Goal: Ask a question: Seek information or help from site administrators or community

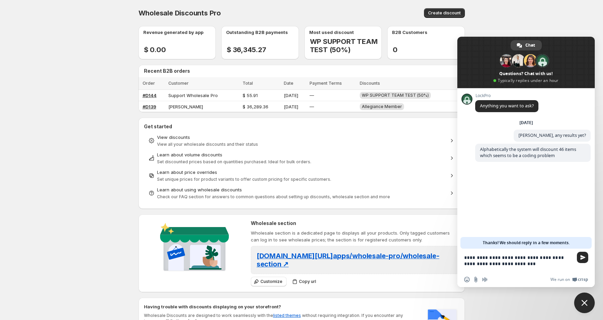
type textarea "**********"
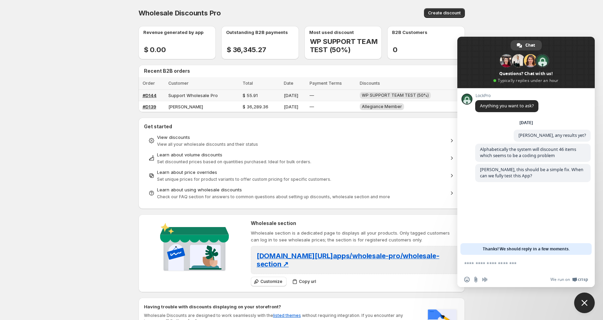
click at [201, 96] on span "Support Wholesale Pro" at bounding box center [192, 95] width 49 height 5
type textarea "**********"
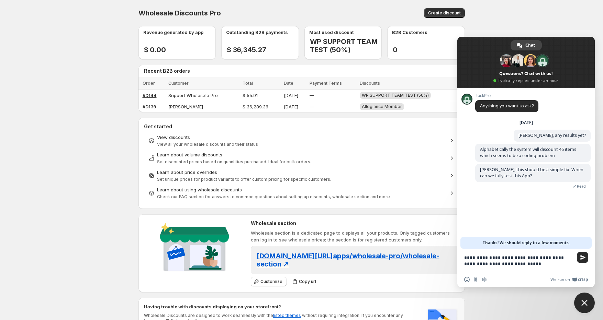
type textarea "**********"
